Goal: Find specific page/section: Find specific page/section

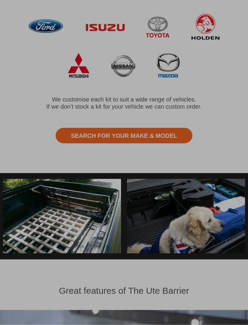
scroll to position [372, 0]
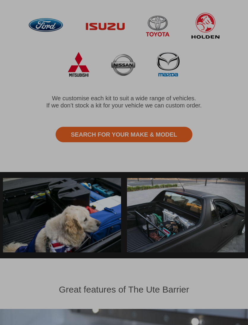
click at [75, 67] on div at bounding box center [124, 162] width 248 height 325
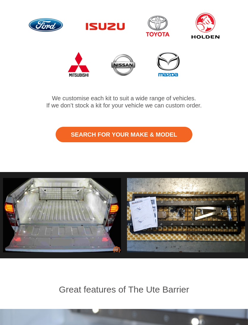
click at [148, 134] on link "Search for Your Make & Model" at bounding box center [124, 134] width 136 height 15
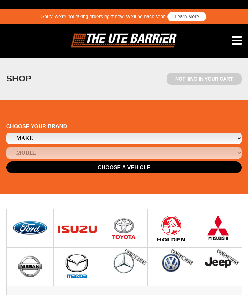
click at [114, 137] on select "Make Ford Holden [GEOGRAPHIC_DATA] Mazda Mitsubishi Nissan Toyota" at bounding box center [123, 138] width 235 height 11
select select "19"
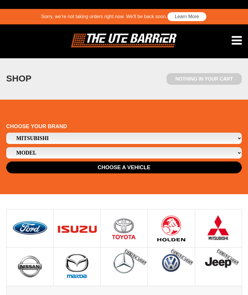
click at [118, 150] on select "Model Triton" at bounding box center [123, 152] width 235 height 11
select select "/mitsubishi/triton"
click at [127, 164] on button "Choose a Vehicle" at bounding box center [123, 167] width 235 height 12
